Goal: Go to known website: Access a specific website the user already knows

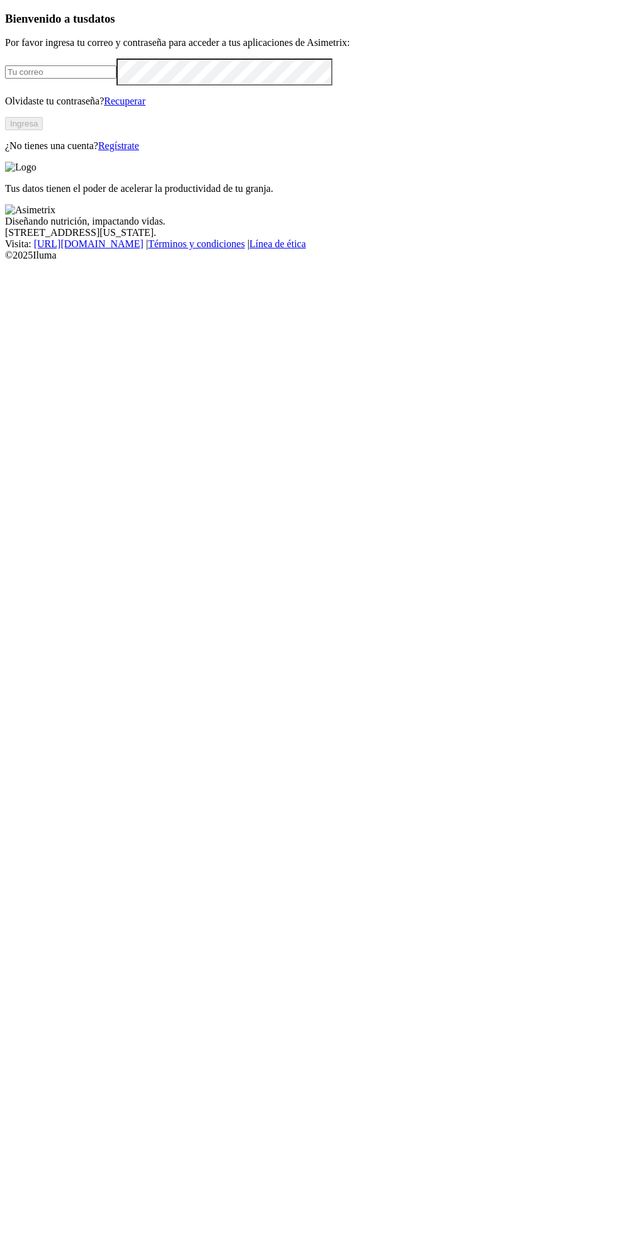
click at [116, 79] on input "email" at bounding box center [60, 71] width 111 height 13
type input "[EMAIL_ADDRESS][DOMAIN_NAME]"
click at [43, 130] on button "Ingresa" at bounding box center [24, 123] width 38 height 13
